Goal: Task Accomplishment & Management: Use online tool/utility

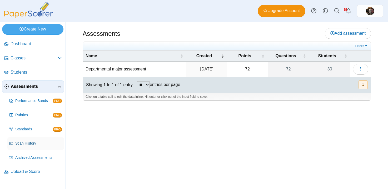
click at [18, 146] on link "Scan History" at bounding box center [35, 143] width 57 height 13
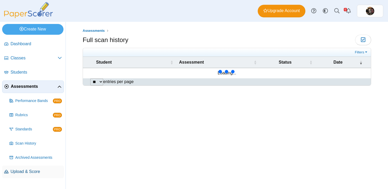
click at [16, 170] on span "Upload & Score" at bounding box center [36, 172] width 51 height 6
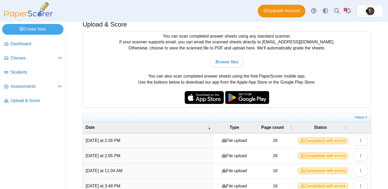
scroll to position [13, 0]
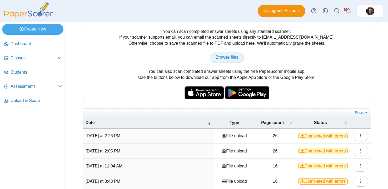
click at [236, 53] on link "Browse files" at bounding box center [227, 57] width 34 height 11
type input "**********"
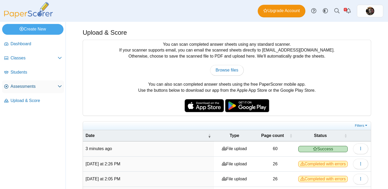
click at [23, 86] on span "Assessments" at bounding box center [34, 87] width 47 height 6
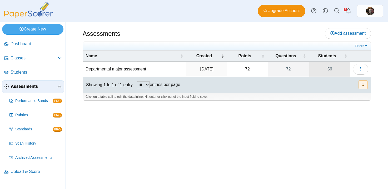
click at [332, 69] on link "56" at bounding box center [329, 69] width 41 height 15
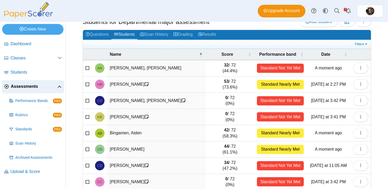
scroll to position [75, 0]
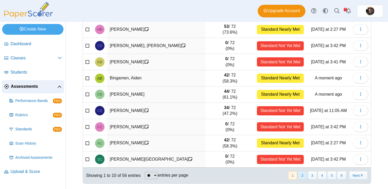
click at [303, 174] on button "2" at bounding box center [302, 175] width 9 height 9
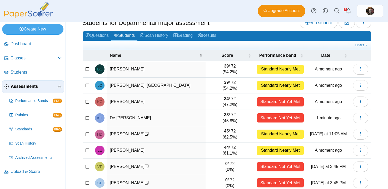
scroll to position [0, 0]
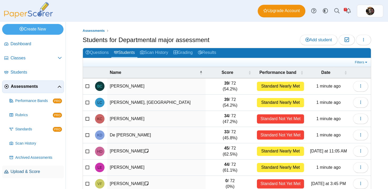
click at [27, 170] on span "Upload & Score" at bounding box center [36, 172] width 51 height 6
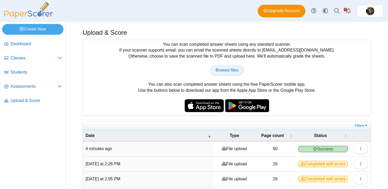
click at [236, 71] on span "Browse files" at bounding box center [227, 70] width 23 height 4
type input "**********"
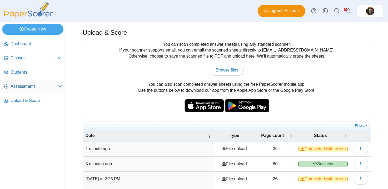
click at [27, 87] on span "Assessments" at bounding box center [34, 87] width 47 height 6
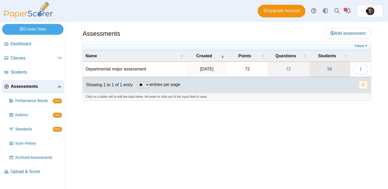
click at [329, 66] on link "56" at bounding box center [329, 69] width 41 height 15
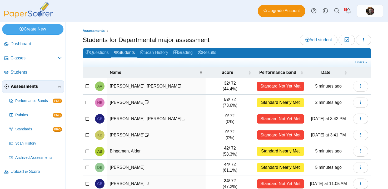
scroll to position [75, 0]
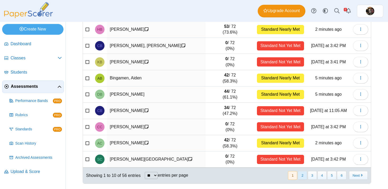
click at [304, 175] on button "2" at bounding box center [302, 175] width 9 height 9
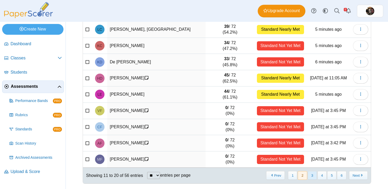
click at [314, 174] on button "3" at bounding box center [312, 175] width 9 height 9
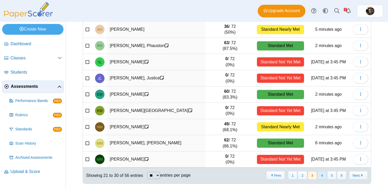
click at [322, 178] on button "4" at bounding box center [322, 175] width 9 height 9
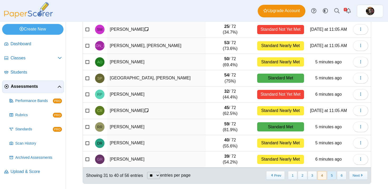
click at [333, 178] on button "5" at bounding box center [331, 175] width 9 height 9
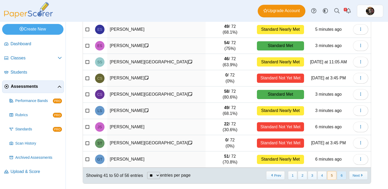
click at [343, 179] on button "6" at bounding box center [341, 175] width 9 height 9
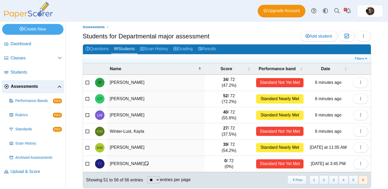
scroll to position [9, 0]
